Goal: Transaction & Acquisition: Book appointment/travel/reservation

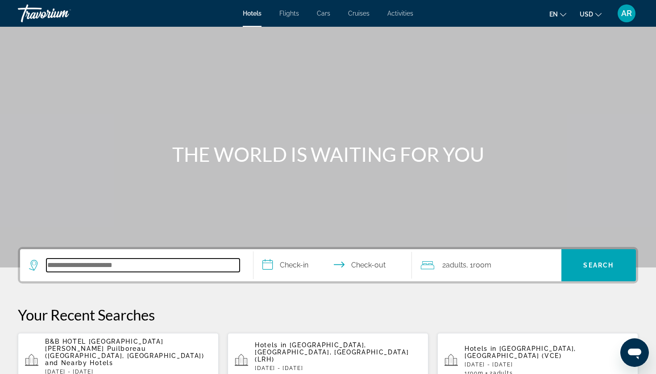
click at [123, 260] on input "Search hotel destination" at bounding box center [142, 265] width 193 height 13
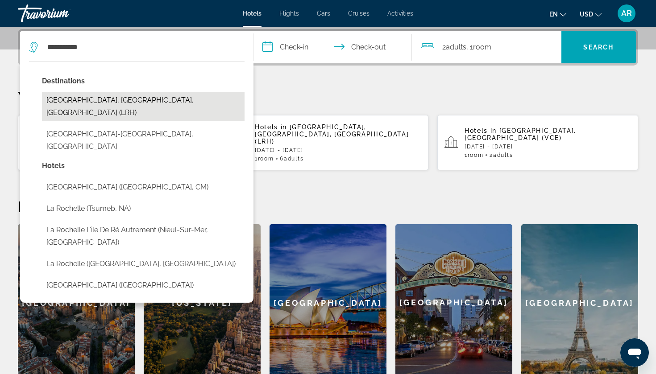
drag, startPoint x: 144, startPoint y: 124, endPoint x: 156, endPoint y: 100, distance: 26.3
click at [156, 100] on button "[GEOGRAPHIC_DATA][PERSON_NAME], [GEOGRAPHIC_DATA], [GEOGRAPHIC_DATA] (LRH)" at bounding box center [143, 106] width 203 height 29
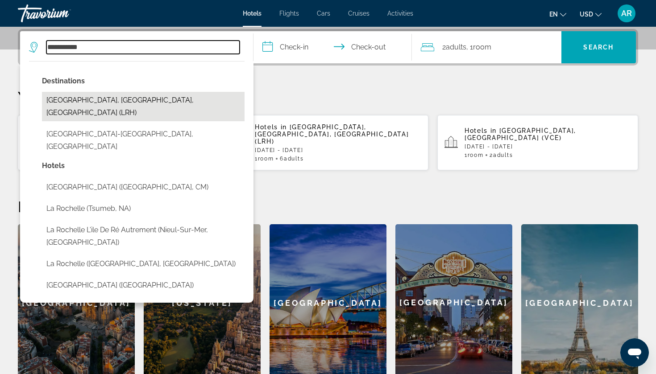
type input "**********"
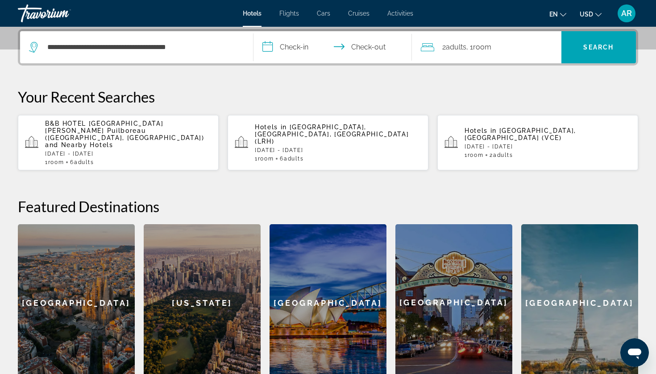
click at [296, 43] on input "**********" at bounding box center [334, 48] width 162 height 35
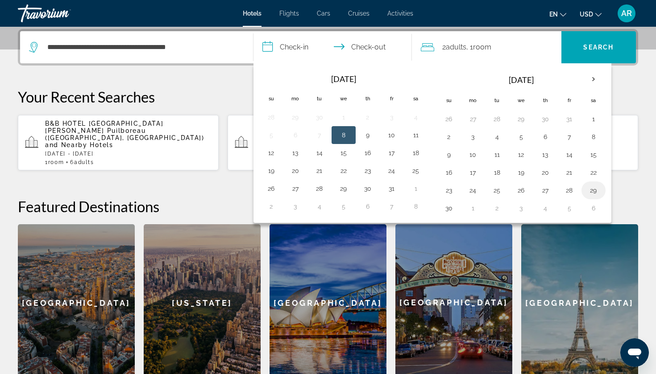
click at [597, 190] on button "29" at bounding box center [593, 190] width 14 height 12
click at [455, 204] on button "30" at bounding box center [449, 208] width 14 height 12
type input "**********"
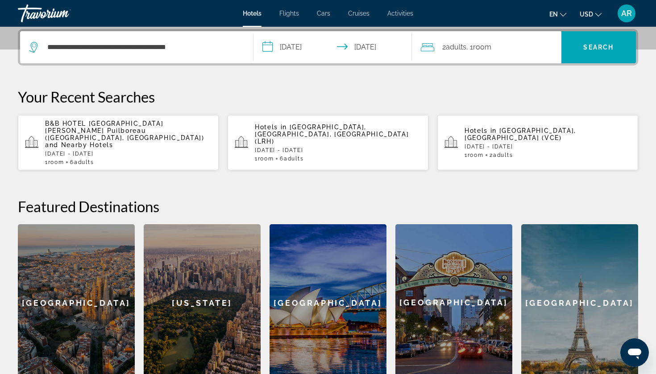
click at [491, 43] on span "Room" at bounding box center [482, 47] width 18 height 8
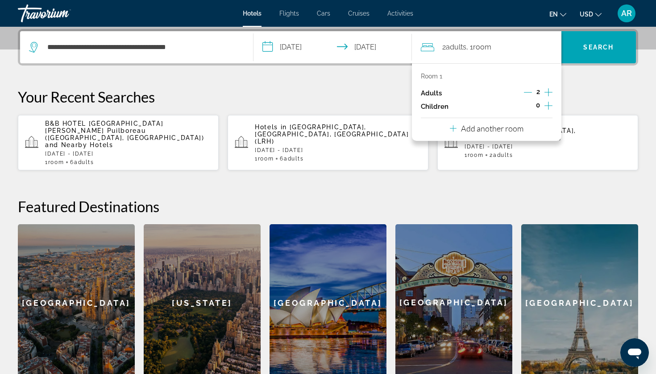
click at [550, 90] on icon "Increment adults" at bounding box center [548, 92] width 8 height 11
click at [575, 53] on span "Search" at bounding box center [598, 47] width 75 height 21
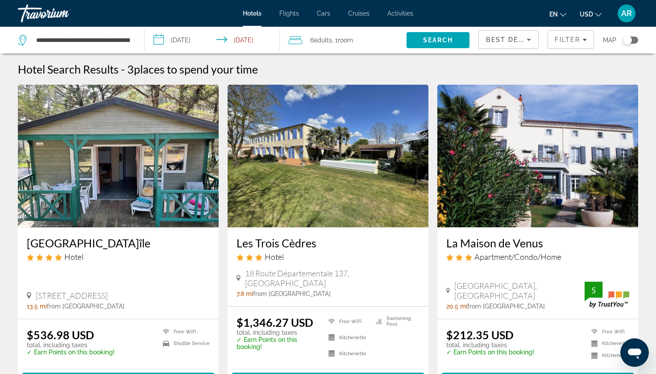
click at [322, 47] on div "6 Adult Adults , 1 Room rooms" at bounding box center [348, 40] width 118 height 27
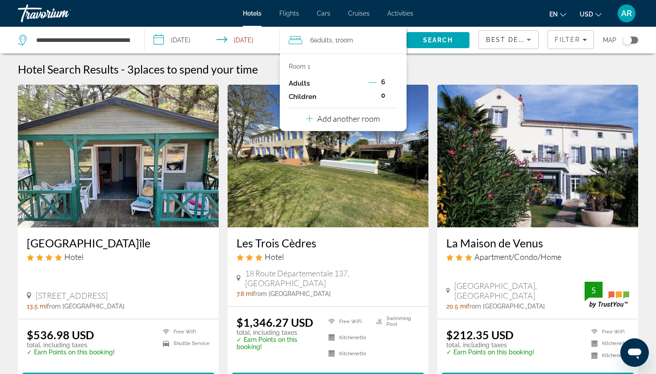
click at [309, 66] on p "Room 1" at bounding box center [299, 66] width 21 height 7
click at [353, 121] on p "Add another room" at bounding box center [348, 119] width 62 height 10
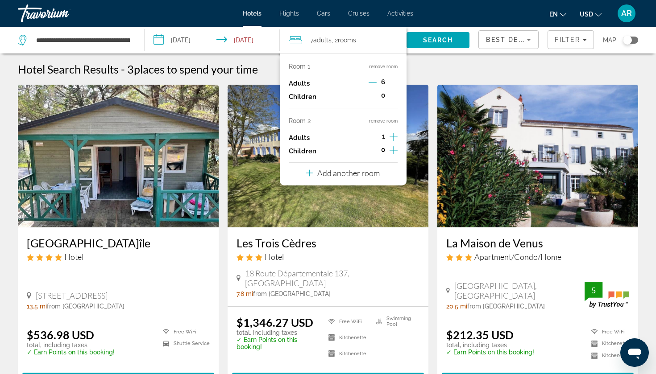
click at [373, 83] on icon "Decrement adults" at bounding box center [372, 83] width 8 height 8
click at [373, 83] on icon "Decrement adults" at bounding box center [373, 83] width 8 height 8
click at [393, 134] on button "Increment adults" at bounding box center [393, 137] width 8 height 13
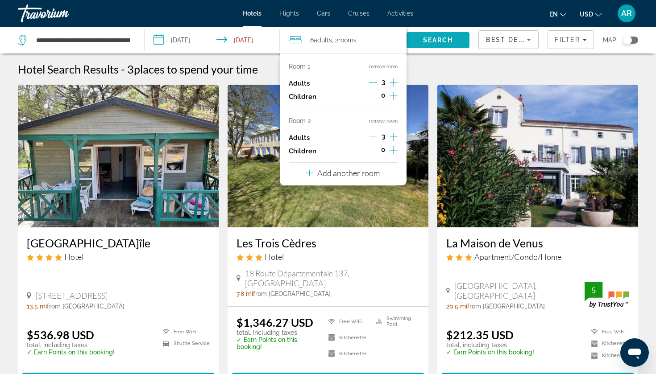
click at [438, 42] on span "Search" at bounding box center [438, 40] width 30 height 7
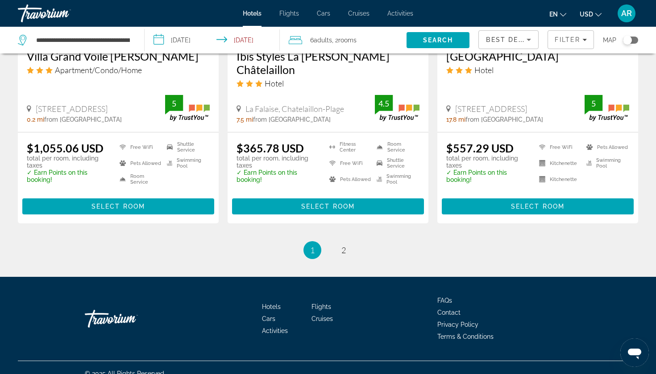
scroll to position [1217, 0]
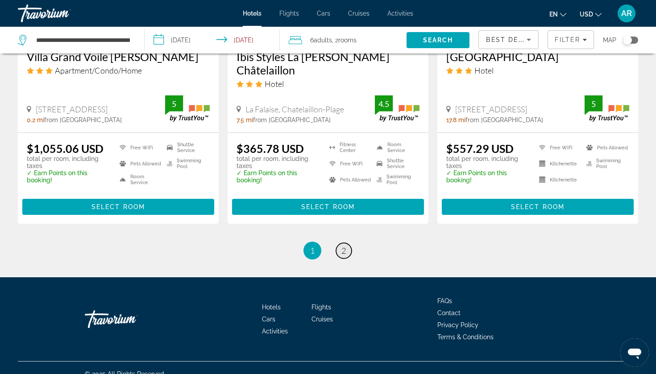
click at [346, 246] on span "2" at bounding box center [343, 251] width 4 height 10
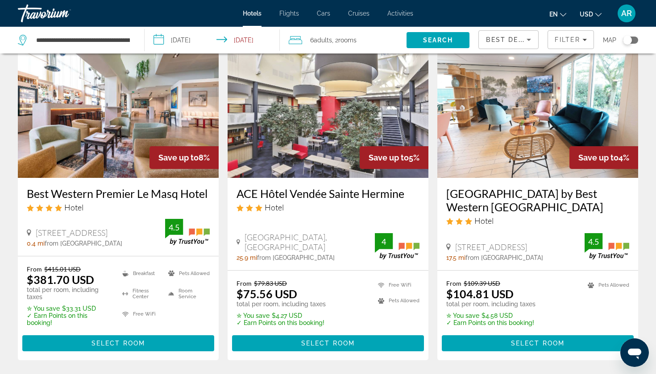
scroll to position [52, 0]
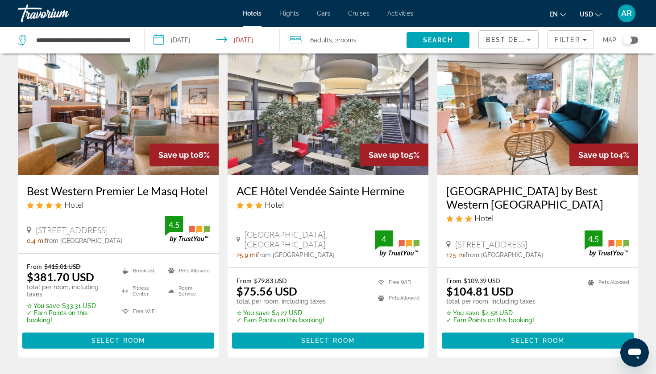
click at [130, 186] on h3 "Best Western Premier Le Masq Hotel" at bounding box center [118, 190] width 183 height 13
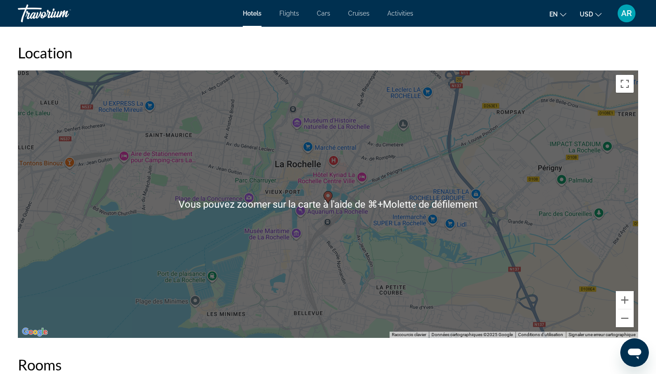
scroll to position [829, 0]
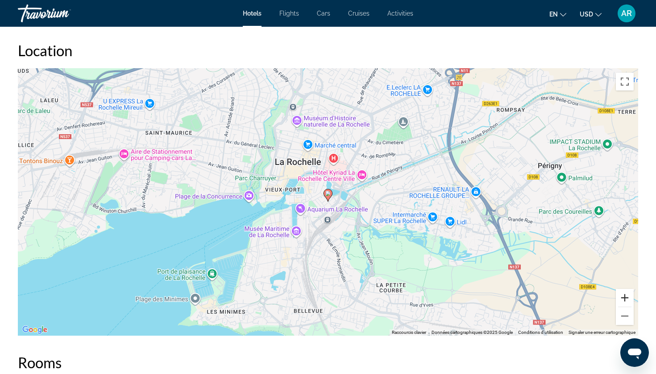
click at [626, 295] on button "Zoom avant" at bounding box center [625, 298] width 18 height 18
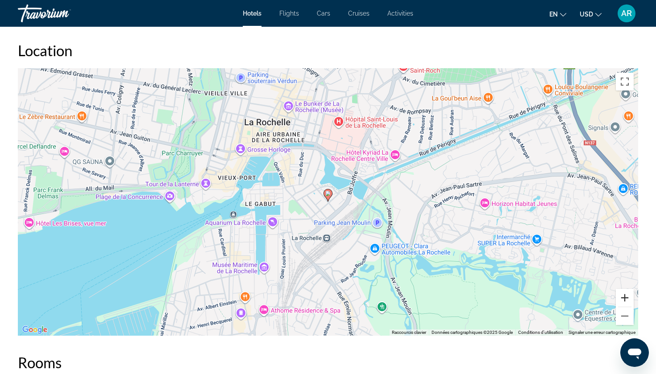
click at [626, 294] on button "Zoom avant" at bounding box center [625, 298] width 18 height 18
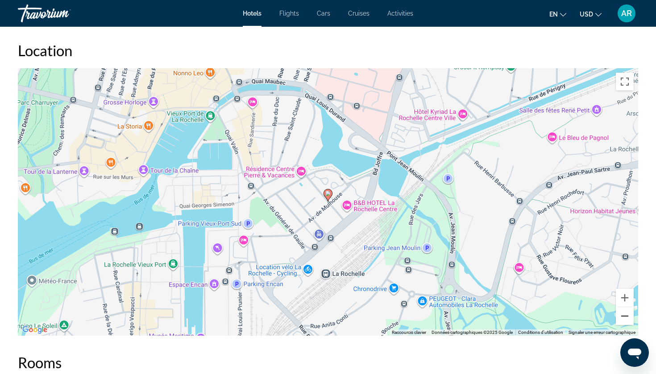
click at [623, 310] on button "Zoom arrière" at bounding box center [625, 316] width 18 height 18
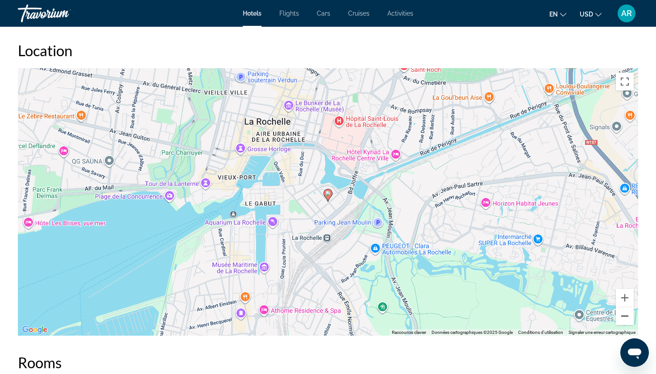
click at [623, 310] on button "Zoom arrière" at bounding box center [625, 316] width 18 height 18
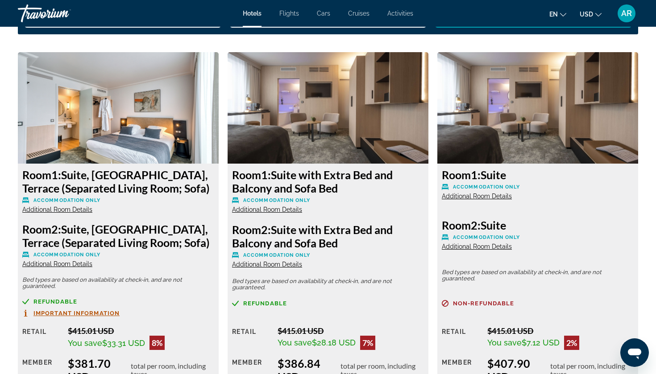
scroll to position [1201, 0]
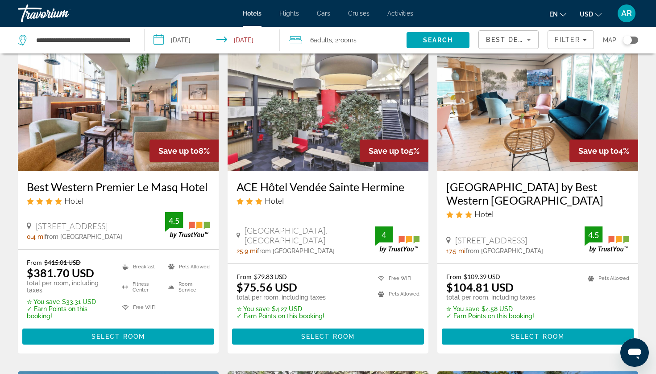
scroll to position [57, 0]
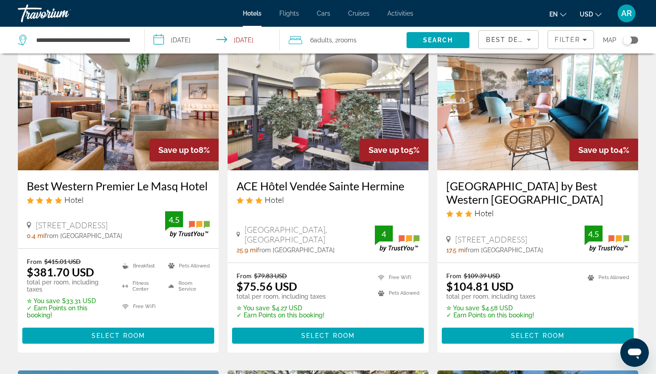
click at [500, 191] on h3 "Sure Hotel by Best Western Rochefort sur Mer" at bounding box center [537, 192] width 183 height 27
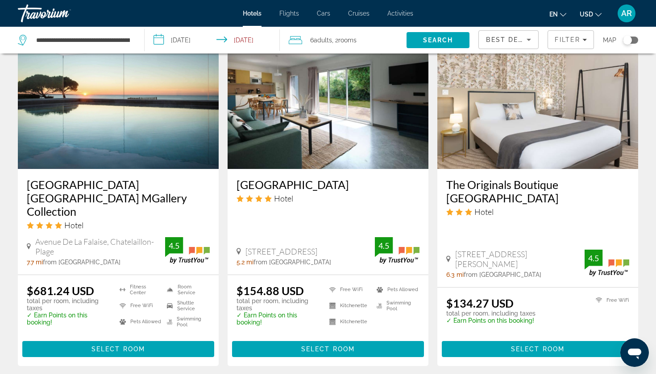
scroll to position [724, 0]
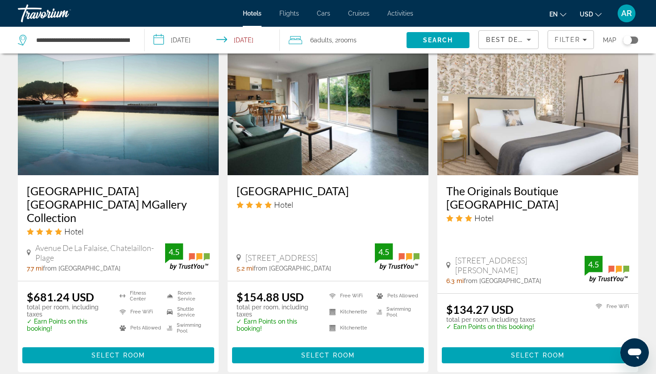
click at [298, 190] on h3 "[GEOGRAPHIC_DATA]" at bounding box center [327, 190] width 183 height 13
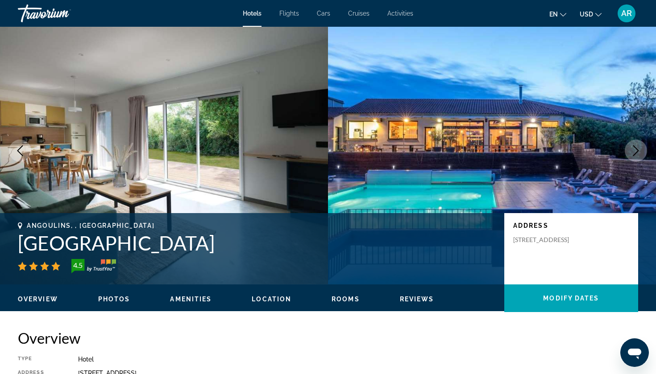
scroll to position [13, 0]
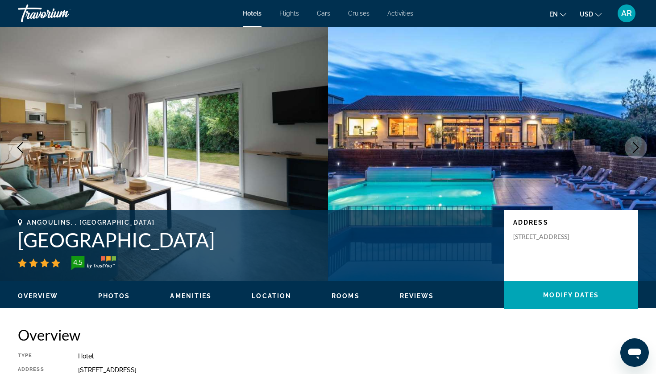
click at [640, 149] on icon "Next image" at bounding box center [635, 147] width 11 height 11
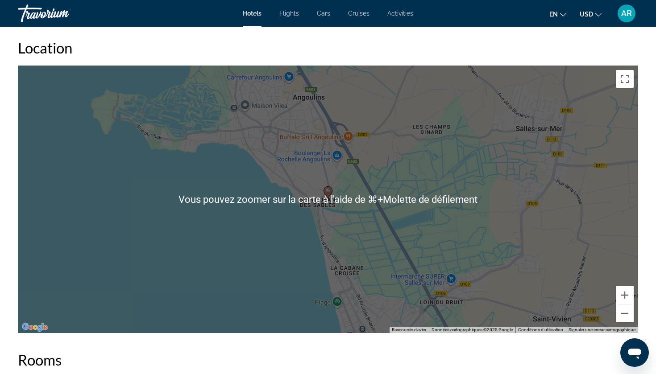
scroll to position [835, 0]
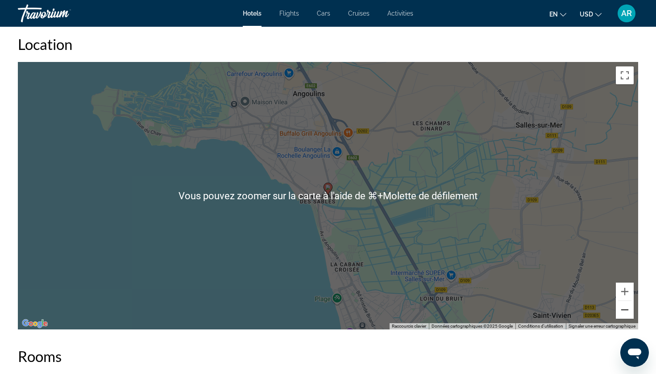
click at [628, 306] on button "Zoom arrière" at bounding box center [625, 310] width 18 height 18
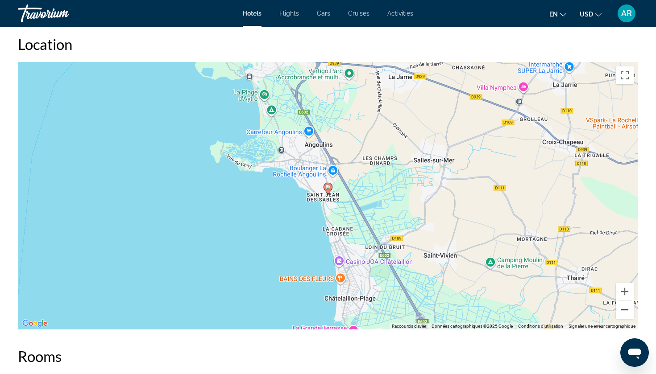
click at [628, 306] on button "Zoom arrière" at bounding box center [625, 310] width 18 height 18
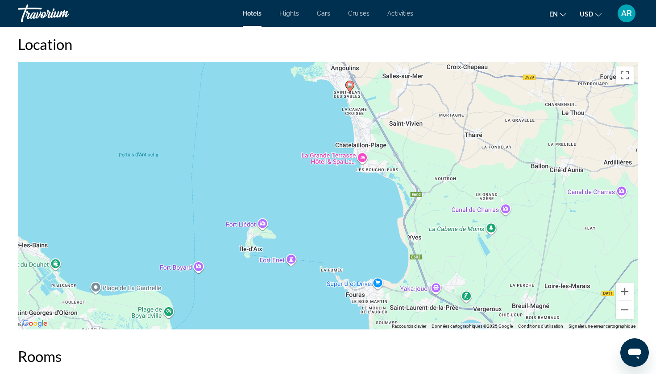
drag, startPoint x: 421, startPoint y: 222, endPoint x: 443, endPoint y: 119, distance: 105.0
click at [443, 119] on div "Pour activer le glissement avec le clavier, appuyez sur Alt+Entrée. Une fois ce…" at bounding box center [328, 196] width 620 height 268
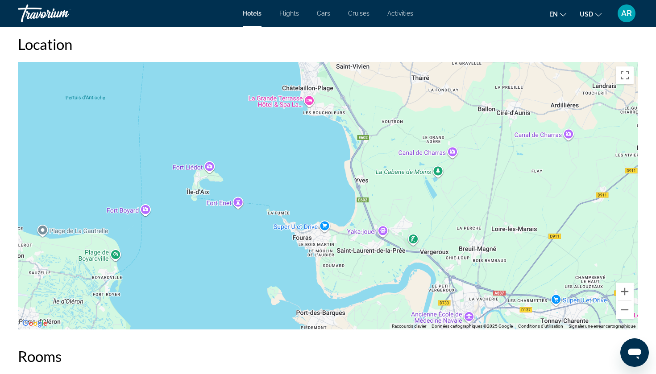
drag, startPoint x: 482, startPoint y: 236, endPoint x: 427, endPoint y: 172, distance: 84.1
click at [427, 172] on div "Pour activer le glissement avec le clavier, appuyez sur Alt+Entrée. Une fois ce…" at bounding box center [328, 196] width 620 height 268
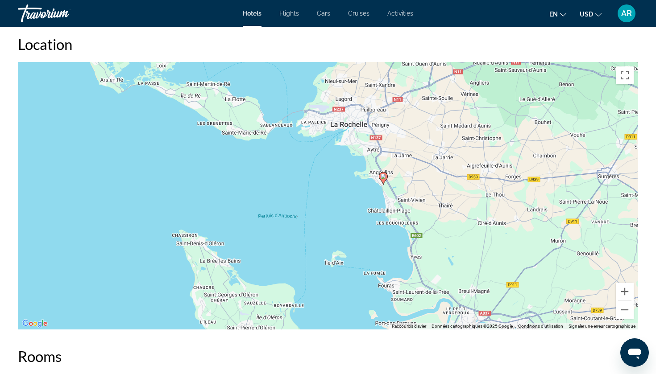
drag, startPoint x: 416, startPoint y: 186, endPoint x: 445, endPoint y: 302, distance: 119.1
click at [444, 300] on div "Pour activer le glissement avec le clavier, appuyez sur Alt+Entrée. Une fois ce…" at bounding box center [328, 196] width 620 height 268
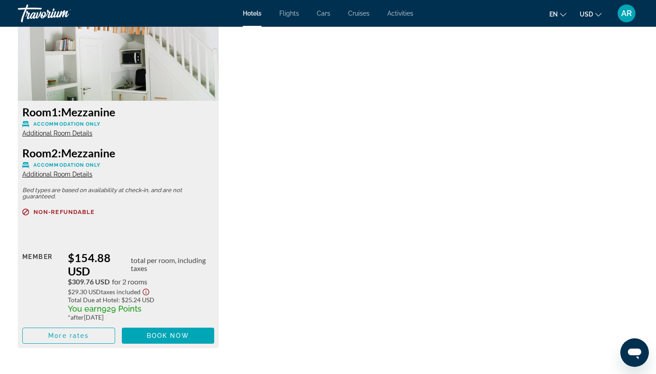
scroll to position [1287, 0]
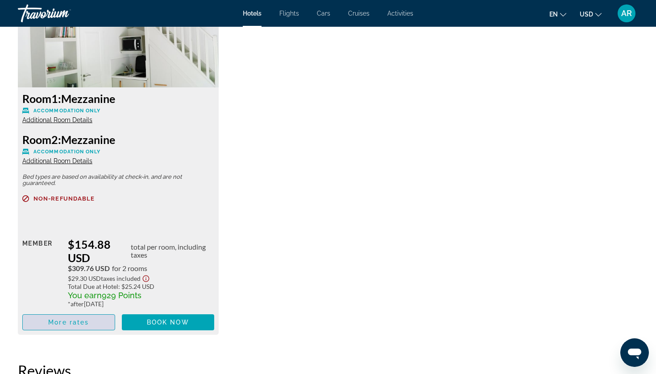
click at [87, 325] on span "More rates" at bounding box center [68, 322] width 41 height 7
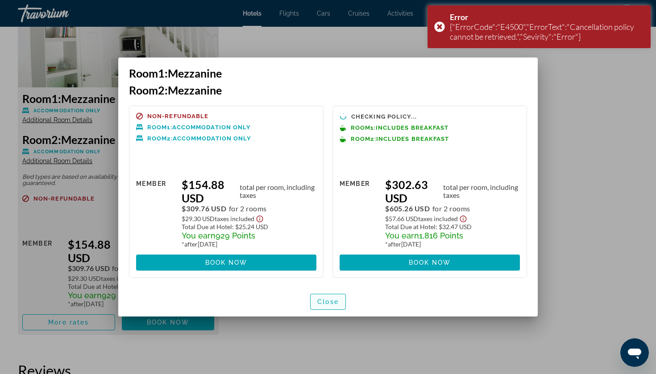
click at [333, 302] on span "Close" at bounding box center [327, 301] width 21 height 7
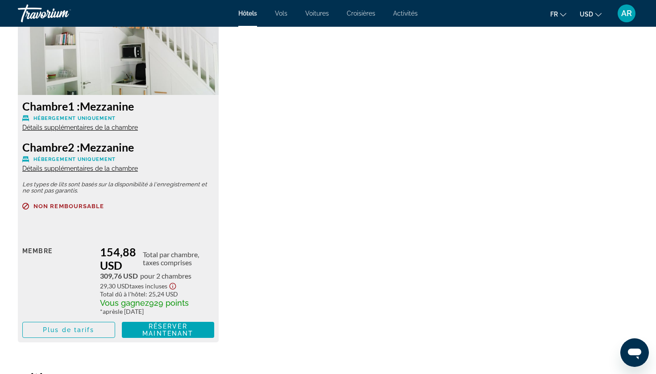
scroll to position [1281, 0]
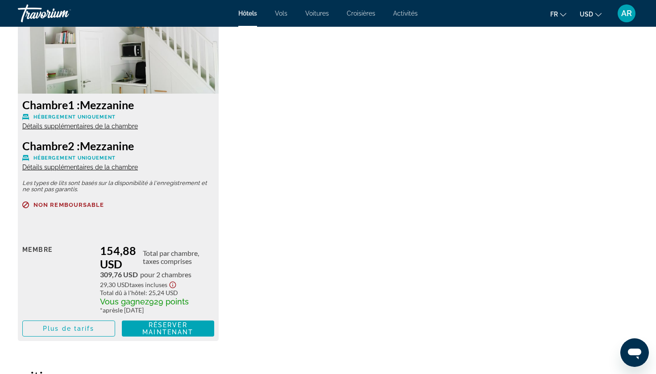
click at [93, 128] on span "Détails supplémentaires de la chambre" at bounding box center [80, 126] width 116 height 7
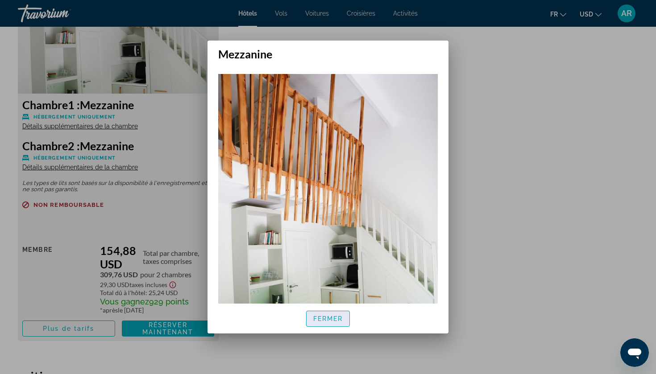
click at [332, 321] on span "FERMER" at bounding box center [328, 318] width 30 height 7
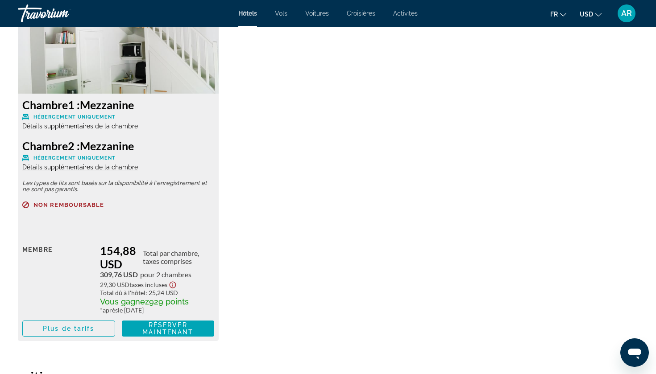
click at [95, 169] on span "Détails supplémentaires de la chambre" at bounding box center [80, 167] width 116 height 7
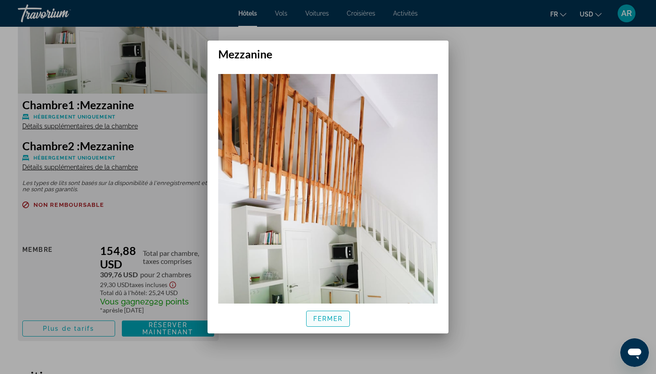
click at [341, 318] on span "FERMER" at bounding box center [328, 318] width 30 height 7
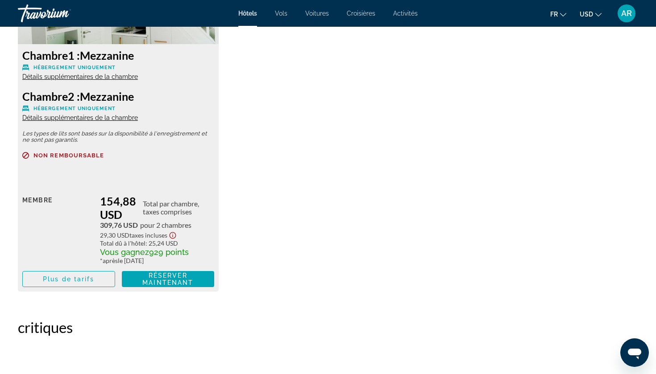
scroll to position [1331, 0]
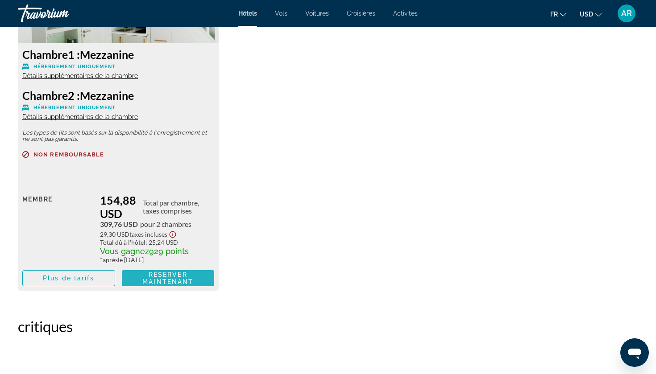
click at [182, 281] on span "RÉSERVER MAINTENANT" at bounding box center [167, 278] width 51 height 14
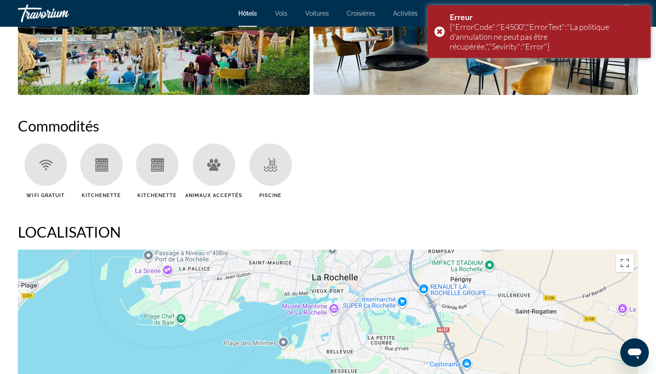
scroll to position [638, 0]
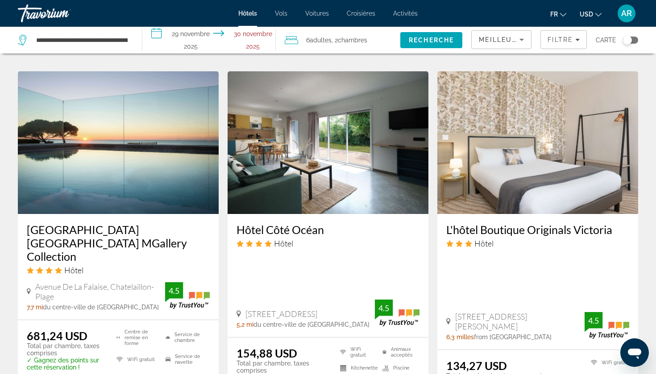
scroll to position [703, 0]
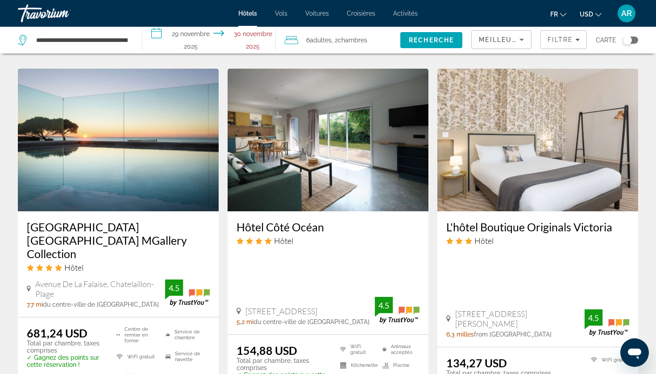
click at [523, 190] on img "Contenu principal" at bounding box center [537, 140] width 201 height 143
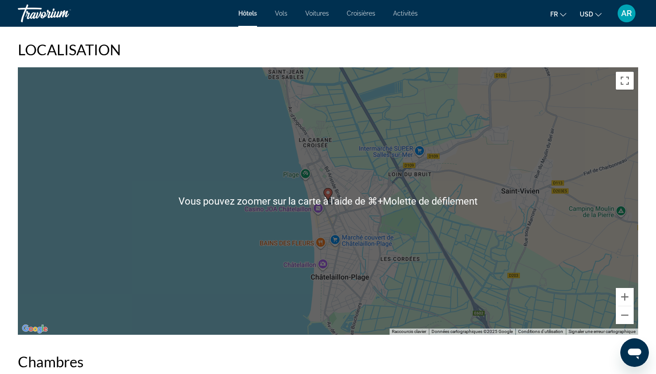
scroll to position [833, 0]
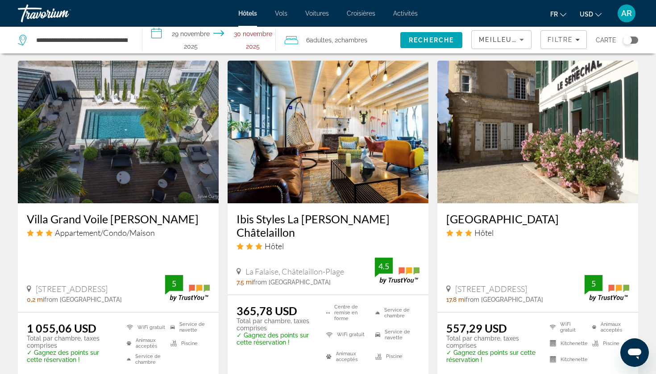
scroll to position [1079, 0]
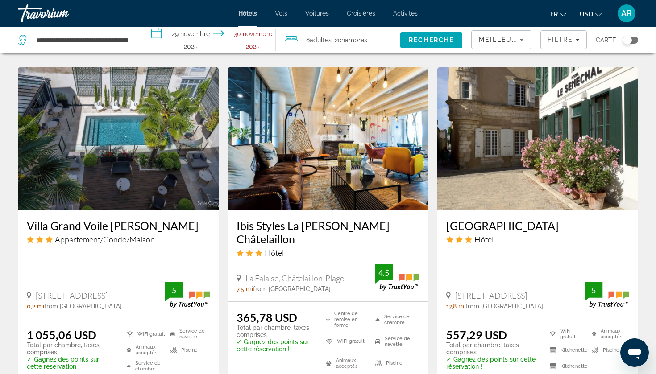
click at [312, 153] on img "Contenu principal" at bounding box center [328, 138] width 201 height 143
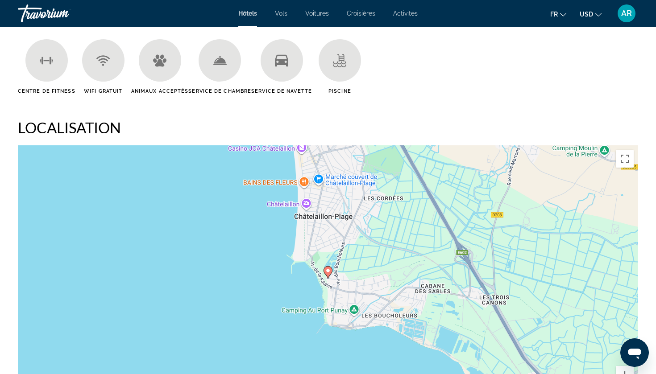
scroll to position [844, 0]
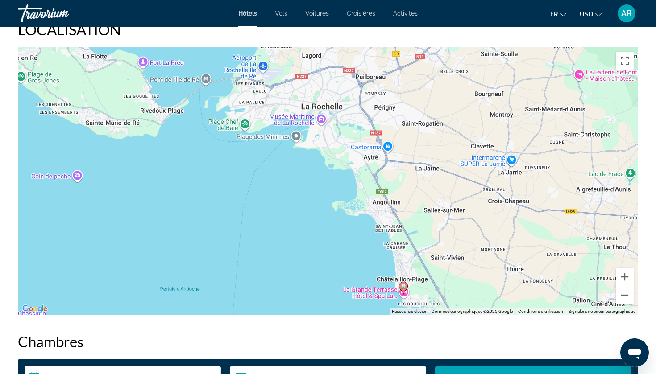
drag, startPoint x: 385, startPoint y: 122, endPoint x: 419, endPoint y: 242, distance: 124.6
click at [419, 242] on div "Pour activer le glissement avec le clavier, appuyez sur Alt+Entrée. Une fois ce…" at bounding box center [328, 181] width 620 height 268
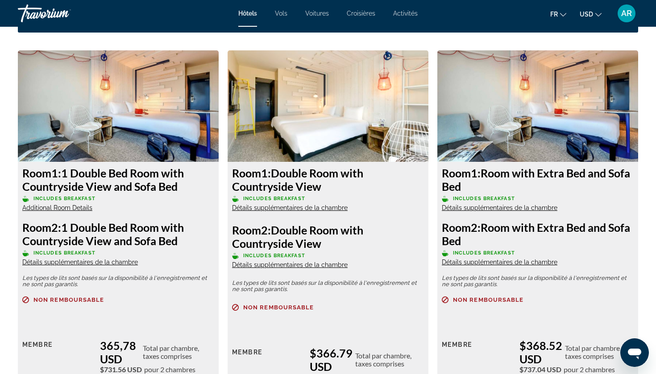
scroll to position [1207, 0]
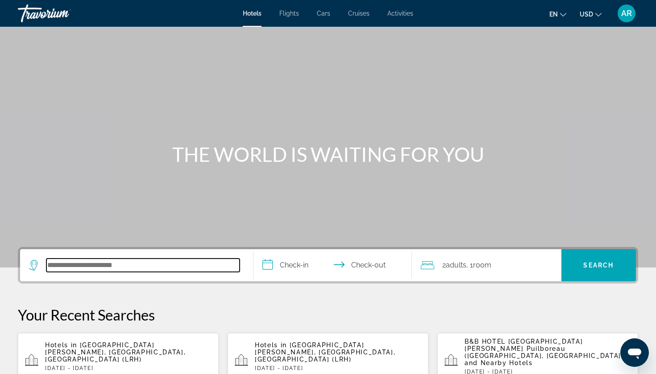
click at [124, 263] on input "Search hotel destination" at bounding box center [142, 265] width 193 height 13
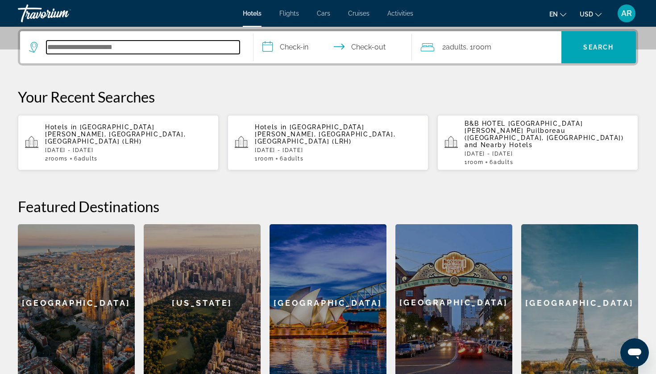
paste input "**********"
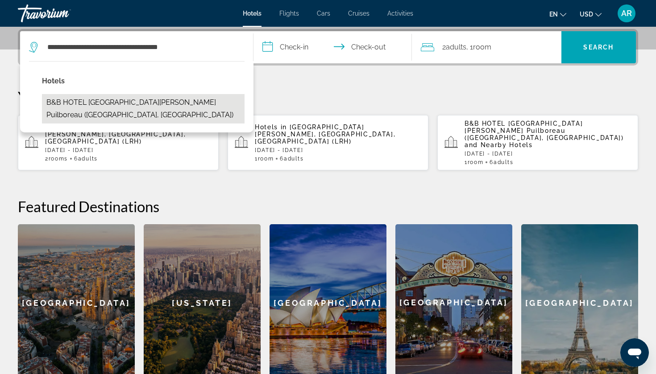
click at [204, 107] on button "B&B HOTEL [GEOGRAPHIC_DATA][PERSON_NAME] Puilboreau ([GEOGRAPHIC_DATA], [GEOGRA…" at bounding box center [143, 108] width 203 height 29
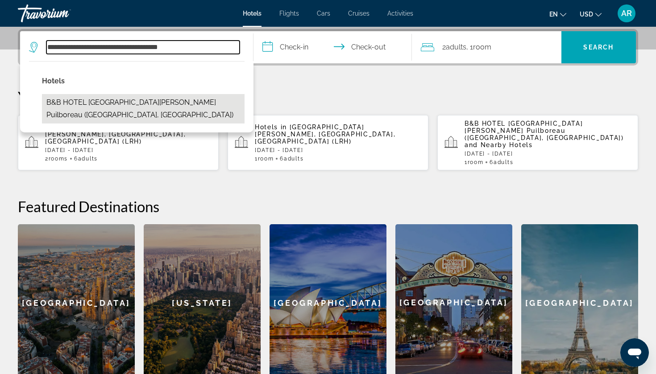
type input "**********"
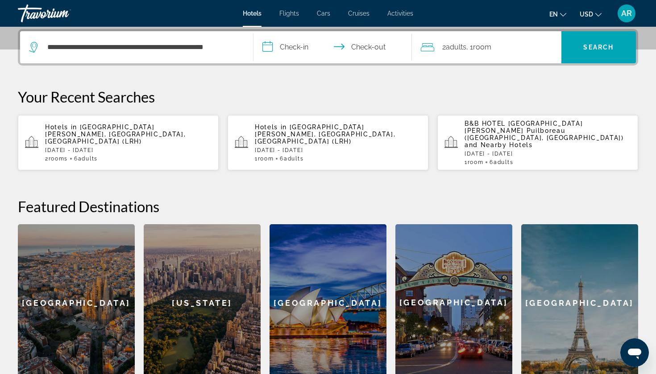
click at [292, 42] on input "**********" at bounding box center [334, 48] width 162 height 35
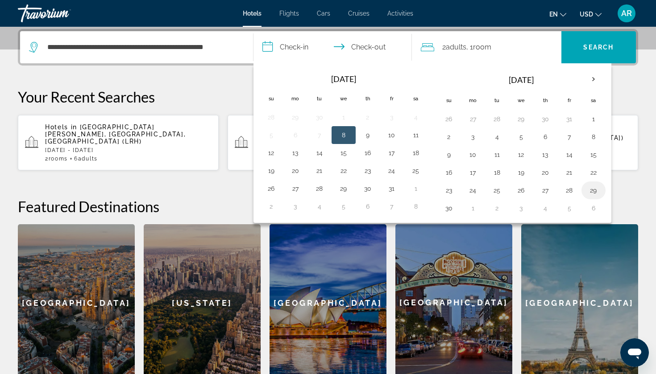
click at [597, 187] on button "29" at bounding box center [593, 190] width 14 height 12
click at [447, 207] on button "30" at bounding box center [449, 208] width 14 height 12
type input "**********"
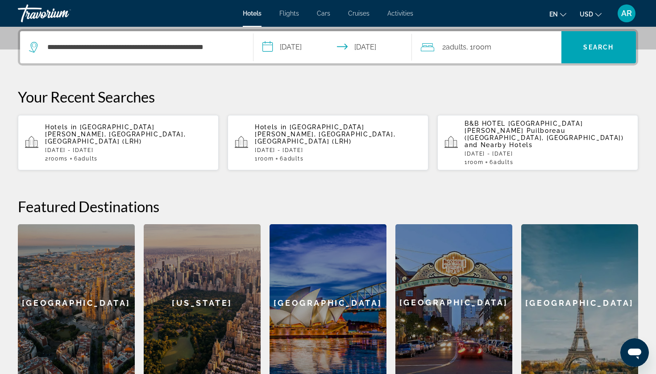
click at [471, 48] on span ", 1 Room rooms" at bounding box center [478, 47] width 25 height 12
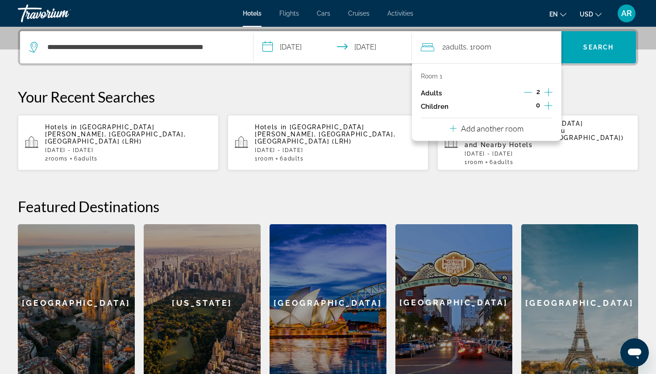
click at [547, 95] on icon "Increment adults" at bounding box center [548, 92] width 8 height 11
click at [583, 48] on span "Search" at bounding box center [598, 47] width 30 height 7
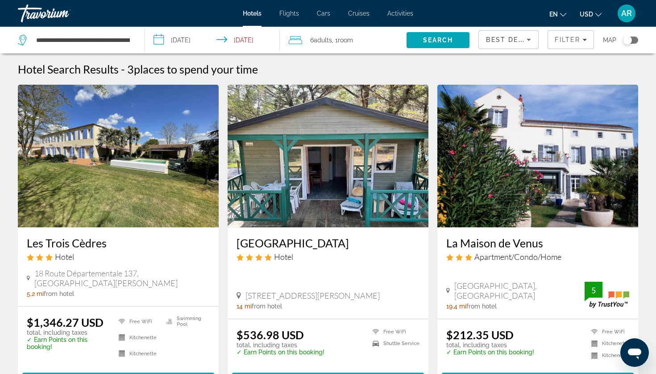
click at [323, 44] on span "6 Adult Adults" at bounding box center [321, 40] width 22 height 12
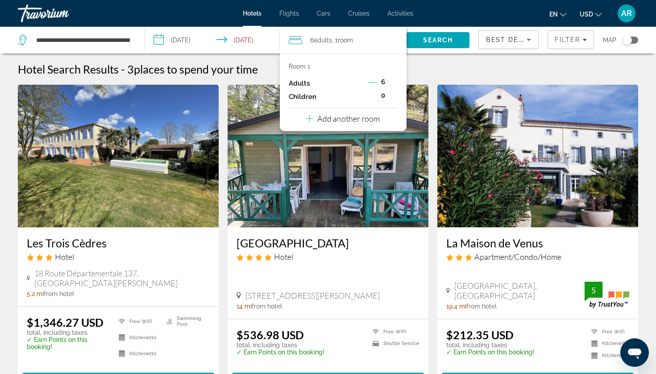
click at [353, 117] on p "Add another room" at bounding box center [348, 119] width 62 height 10
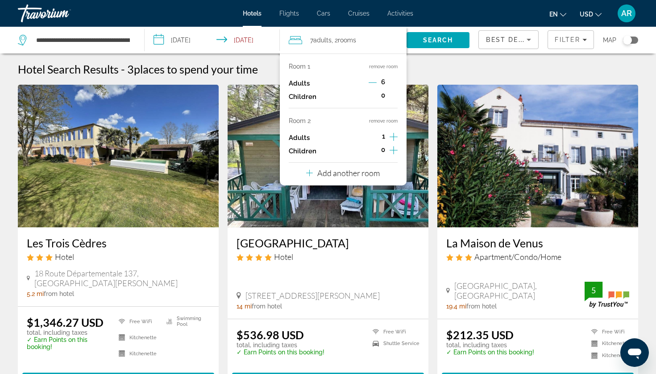
click at [393, 140] on icon "Increment adults" at bounding box center [393, 137] width 8 height 8
click at [375, 79] on icon "Decrement adults" at bounding box center [372, 83] width 8 height 8
click at [375, 79] on icon "Decrement adults" at bounding box center [373, 83] width 8 height 8
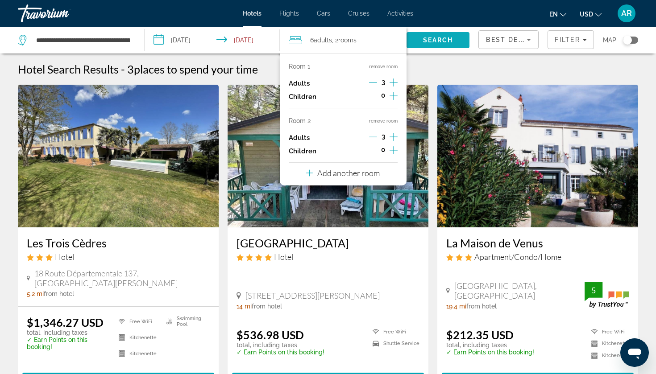
click at [439, 40] on span "Search" at bounding box center [438, 40] width 30 height 7
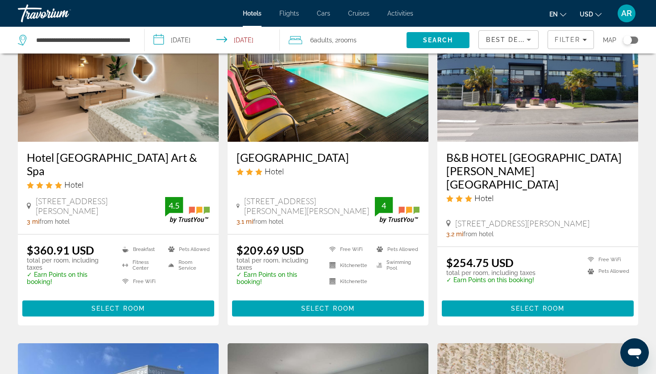
scroll to position [430, 0]
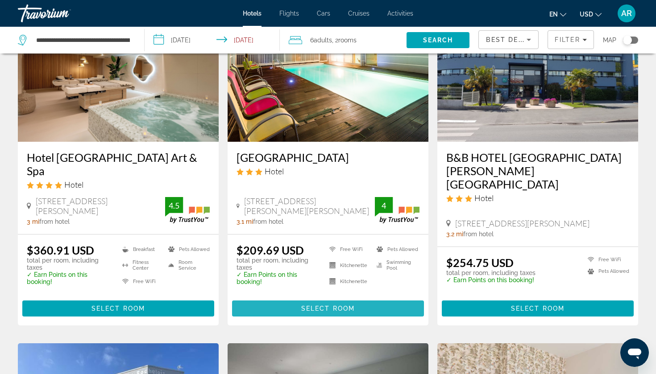
click at [296, 309] on span "Main content" at bounding box center [328, 308] width 192 height 21
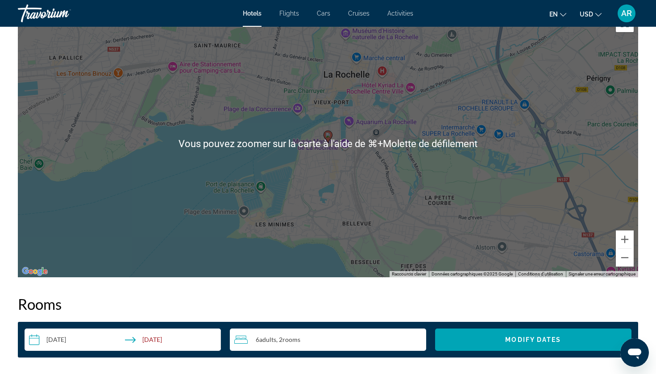
scroll to position [849, 0]
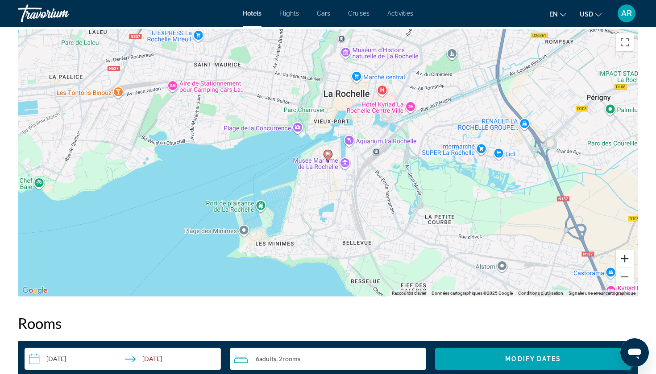
click at [627, 255] on button "Zoom avant" at bounding box center [625, 259] width 18 height 18
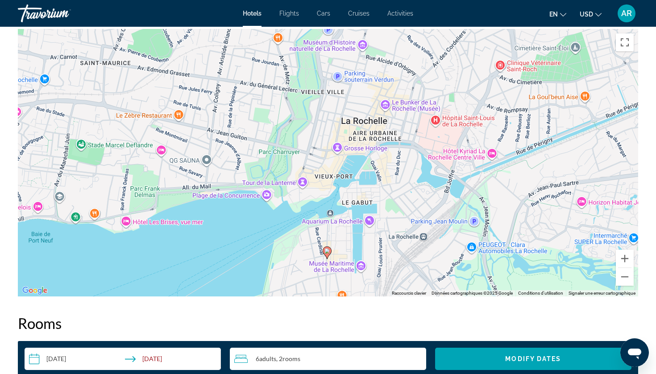
drag, startPoint x: 459, startPoint y: 124, endPoint x: 458, endPoint y: 223, distance: 99.0
click at [458, 222] on div "Pour activer le glissement avec le clavier, appuyez sur Alt+Entrée. Une fois ce…" at bounding box center [328, 163] width 620 height 268
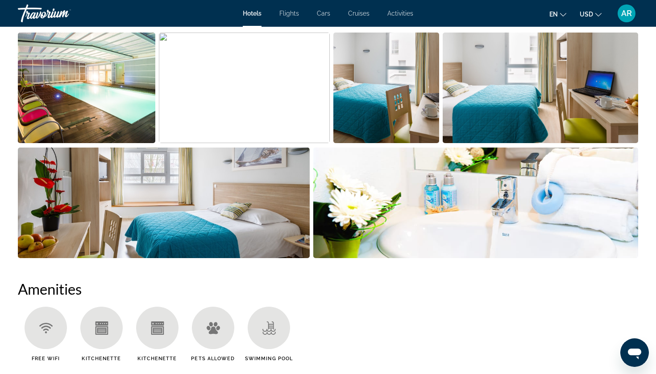
scroll to position [471, 0]
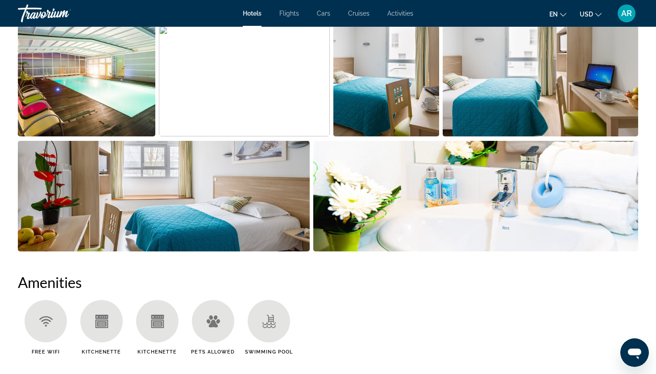
click at [145, 87] on img "Open full-screen image slider" at bounding box center [86, 81] width 137 height 111
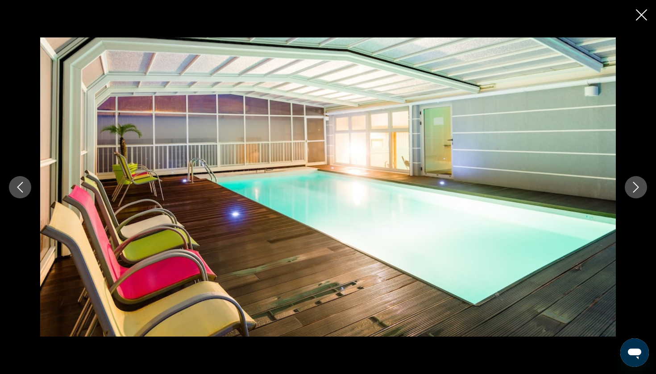
click at [638, 16] on icon "Close slideshow" at bounding box center [641, 14] width 11 height 11
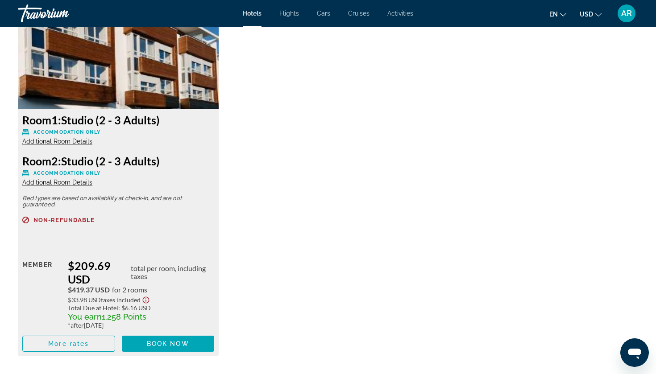
scroll to position [1255, 0]
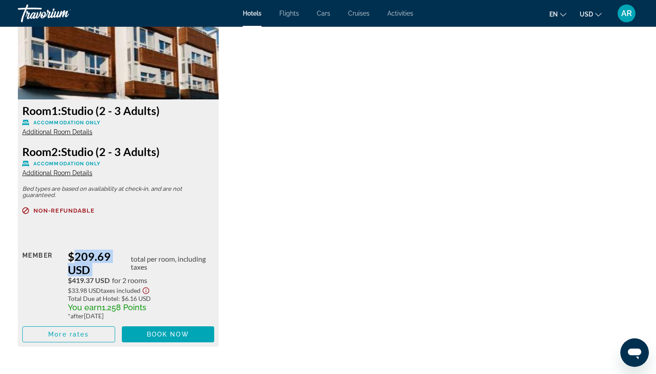
drag, startPoint x: 68, startPoint y: 251, endPoint x: 127, endPoint y: 259, distance: 59.4
click at [126, 259] on div "$209.69 USD total per room, including taxes" at bounding box center [141, 263] width 146 height 27
click at [84, 281] on span "$419.37 USD" at bounding box center [89, 281] width 42 height 8
drag, startPoint x: 73, startPoint y: 279, endPoint x: 112, endPoint y: 277, distance: 38.9
click at [112, 277] on div "$419.37 USD for 2 rooms" at bounding box center [141, 281] width 146 height 8
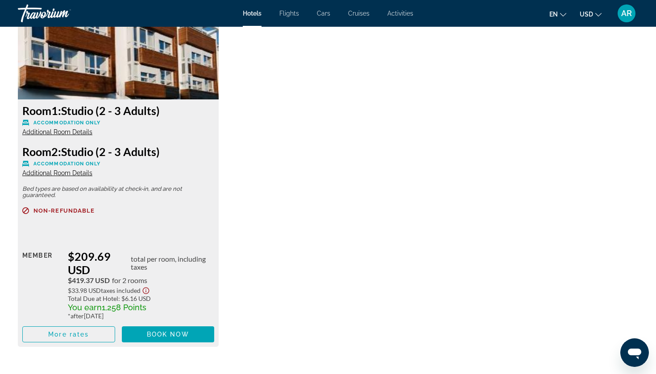
click at [252, 275] on div "Room 1: Studio (2 - 3 Adults) Accommodation Only Additional Room Details Room 2…" at bounding box center [327, 172] width 629 height 368
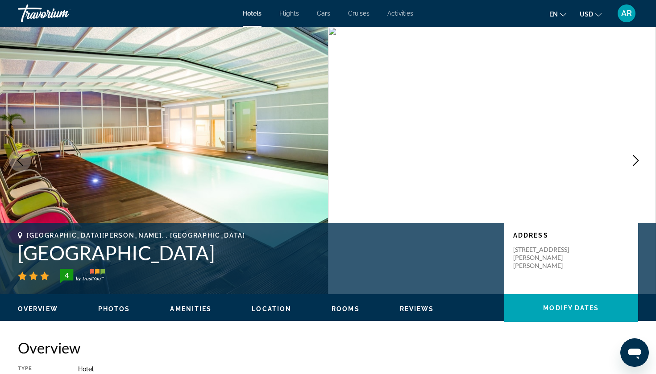
scroll to position [0, 0]
drag, startPoint x: 16, startPoint y: 251, endPoint x: 347, endPoint y: 257, distance: 330.6
click at [347, 257] on div "[GEOGRAPHIC_DATA][PERSON_NAME], , [GEOGRAPHIC_DATA] [GEOGRAPHIC_DATA] 4 Address…" at bounding box center [328, 259] width 656 height 54
copy h1 "[GEOGRAPHIC_DATA]"
click at [397, 153] on img "Main content" at bounding box center [492, 161] width 328 height 268
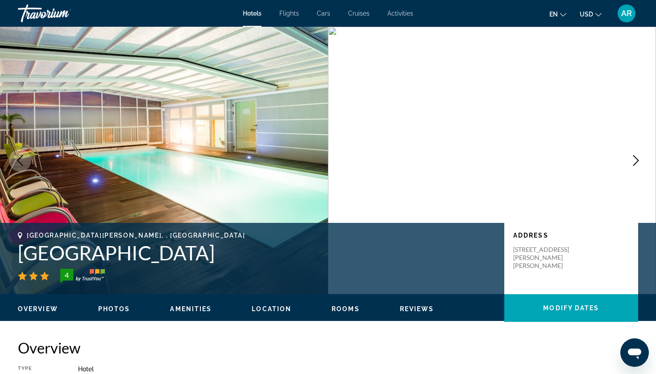
click at [395, 244] on h1 "[GEOGRAPHIC_DATA]" at bounding box center [256, 252] width 477 height 23
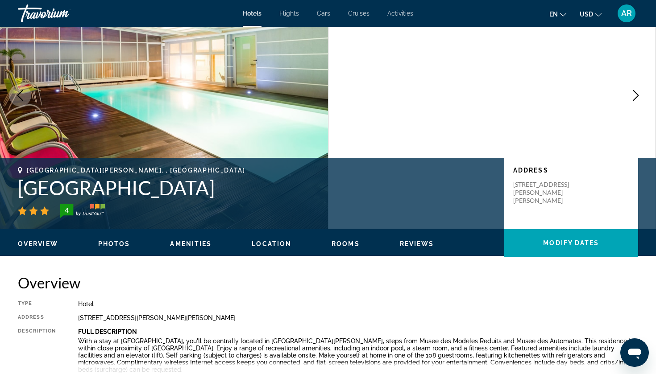
scroll to position [76, 0]
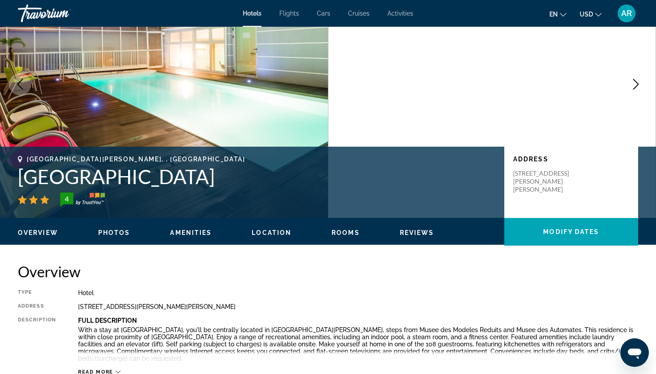
drag, startPoint x: 510, startPoint y: 170, endPoint x: 563, endPoint y: 208, distance: 65.4
click at [564, 208] on div "Address [STREET_ADDRESS][PERSON_NAME][PERSON_NAME]" at bounding box center [571, 182] width 134 height 71
click at [422, 280] on h2 "Overview" at bounding box center [328, 272] width 620 height 18
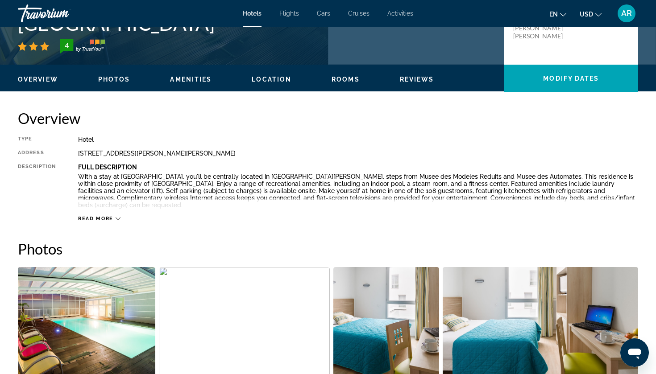
scroll to position [232, 0]
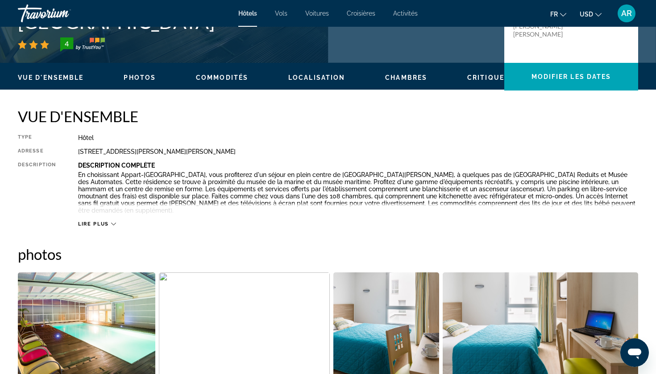
click at [105, 224] on span "lire plus" at bounding box center [93, 224] width 31 height 6
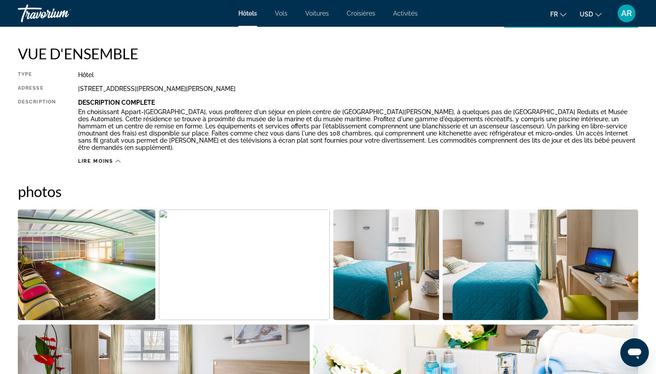
scroll to position [298, 0]
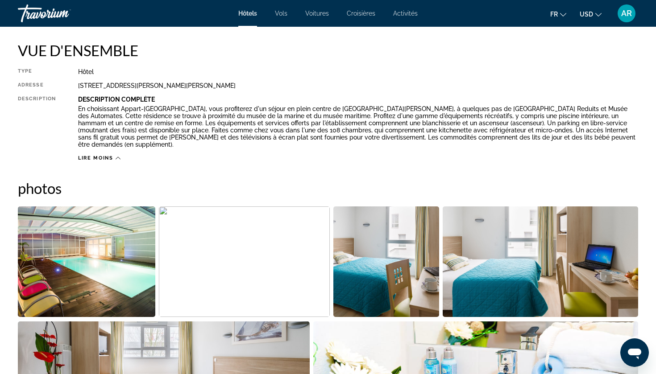
click at [105, 155] on span "LIRE MOINS" at bounding box center [95, 158] width 35 height 6
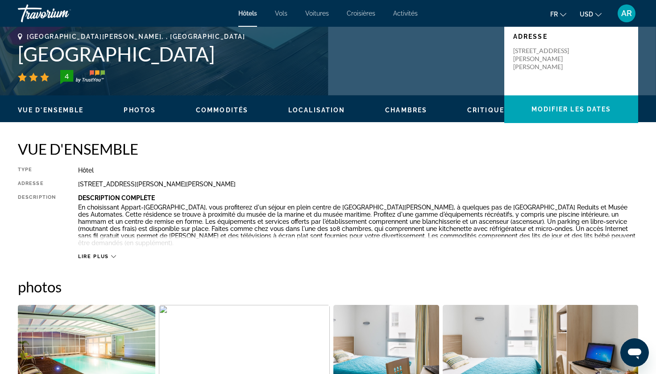
scroll to position [202, 0]
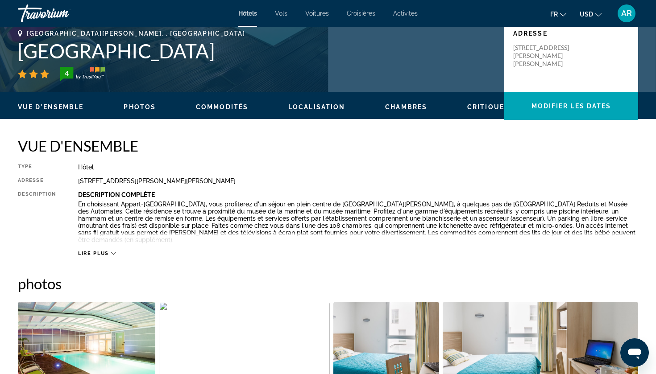
click at [98, 255] on span "lire plus" at bounding box center [93, 254] width 31 height 6
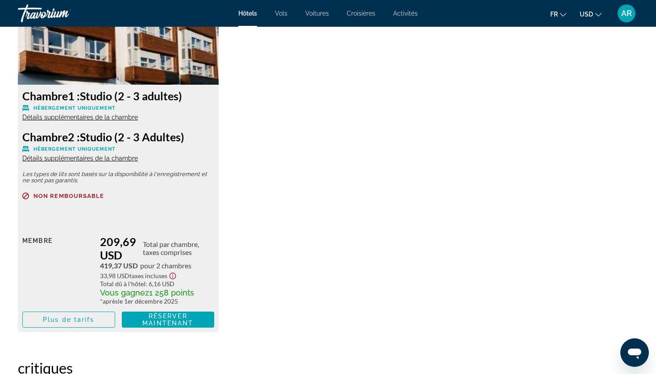
scroll to position [1279, 0]
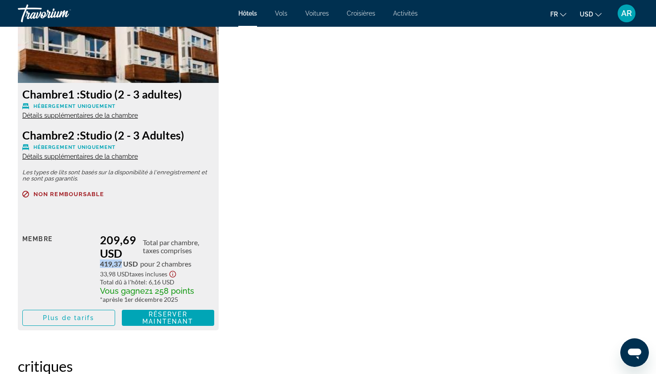
drag, startPoint x: 99, startPoint y: 264, endPoint x: 121, endPoint y: 264, distance: 22.8
click at [121, 264] on div "Vente au détail 0,00 $ when you redeem Membre 209,69 USD Total par chambre, tax…" at bounding box center [118, 271] width 192 height 109
click at [221, 259] on div "Chambre 1 : Studio (2 - 3 adultes) HÉBERGEMENT UNIQUEMENT Détails supplémentair…" at bounding box center [118, 150] width 210 height 359
drag, startPoint x: 101, startPoint y: 275, endPoint x: 124, endPoint y: 275, distance: 23.2
click at [124, 275] on span "33,98 USD" at bounding box center [114, 274] width 29 height 8
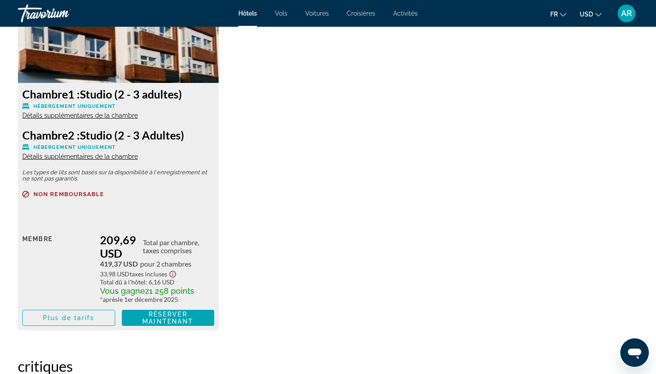
click at [205, 189] on div "Chambre 1 : Studio (2 - 3 adultes) HÉBERGEMENT UNIQUEMENT Détails supplémentair…" at bounding box center [118, 207] width 201 height 248
drag, startPoint x: 102, startPoint y: 261, endPoint x: 124, endPoint y: 261, distance: 21.9
click at [124, 261] on span "419,37 USD" at bounding box center [119, 264] width 38 height 8
click at [177, 229] on div "Vente au détail 0,00 $ when you redeem Membre 209,69 USD Total par chambre, tax…" at bounding box center [118, 271] width 192 height 109
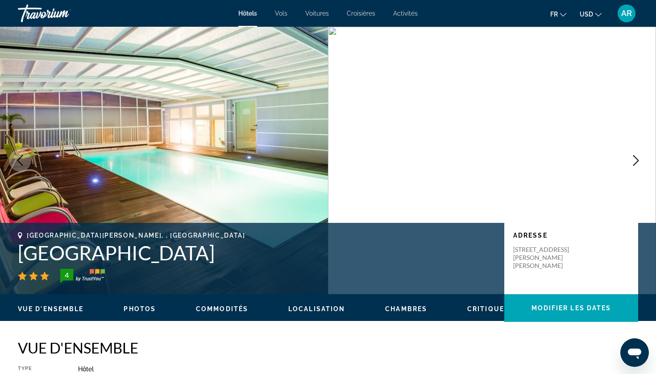
scroll to position [0, 0]
